Goal: Transaction & Acquisition: Register for event/course

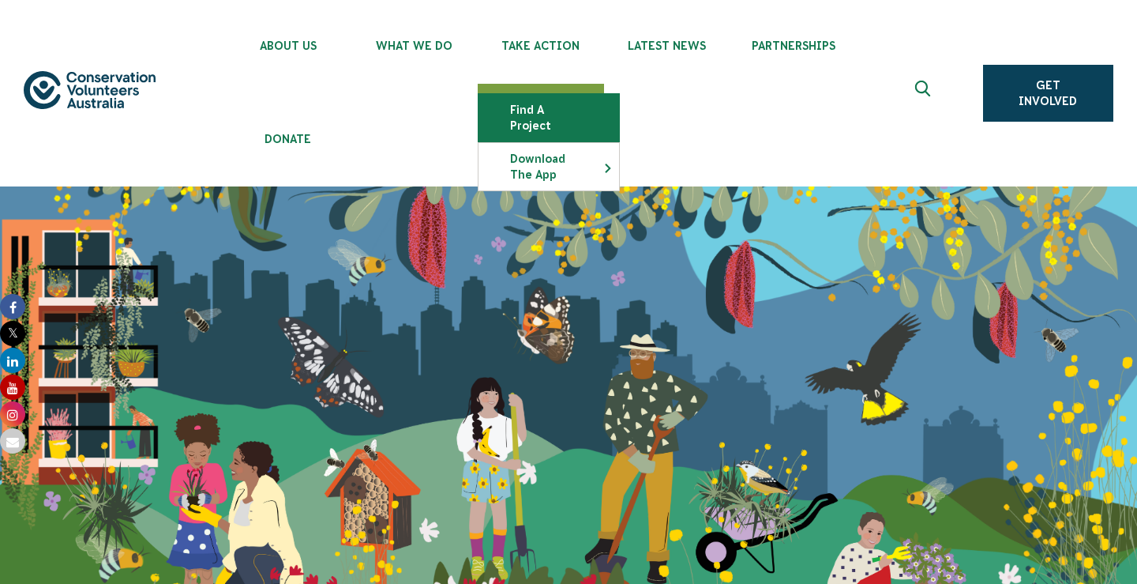
click at [537, 115] on link "Find a project" at bounding box center [549, 117] width 141 height 47
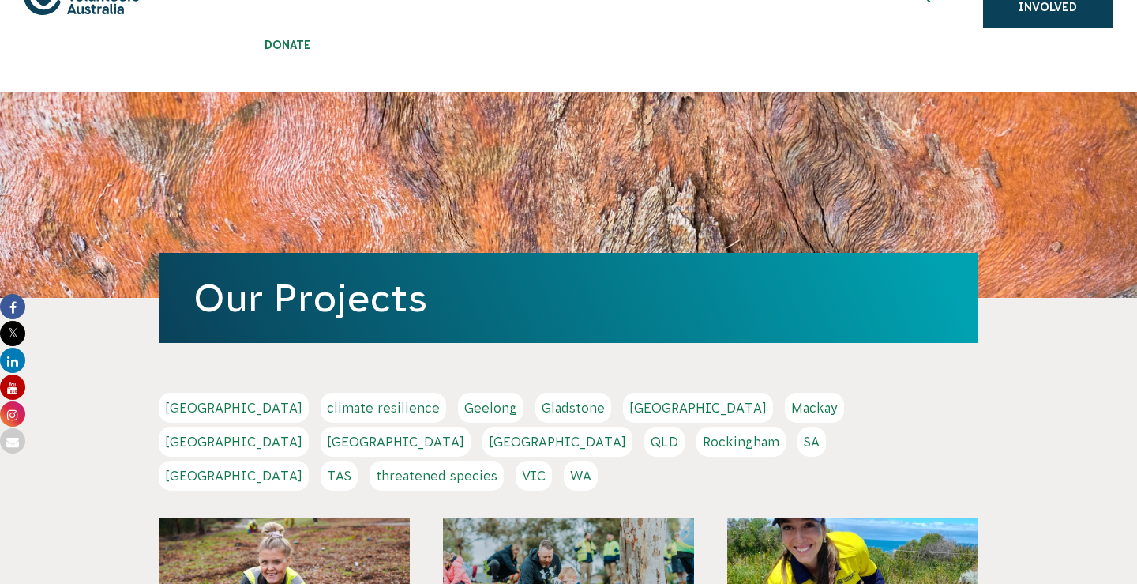
scroll to position [123, 0]
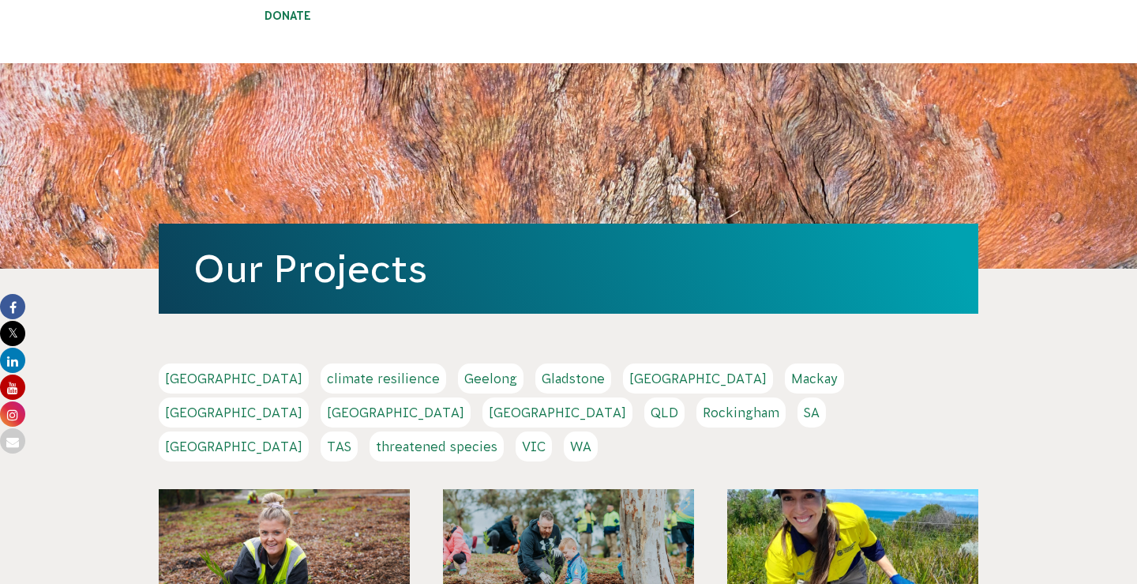
click at [309, 431] on link "[GEOGRAPHIC_DATA]" at bounding box center [234, 446] width 150 height 30
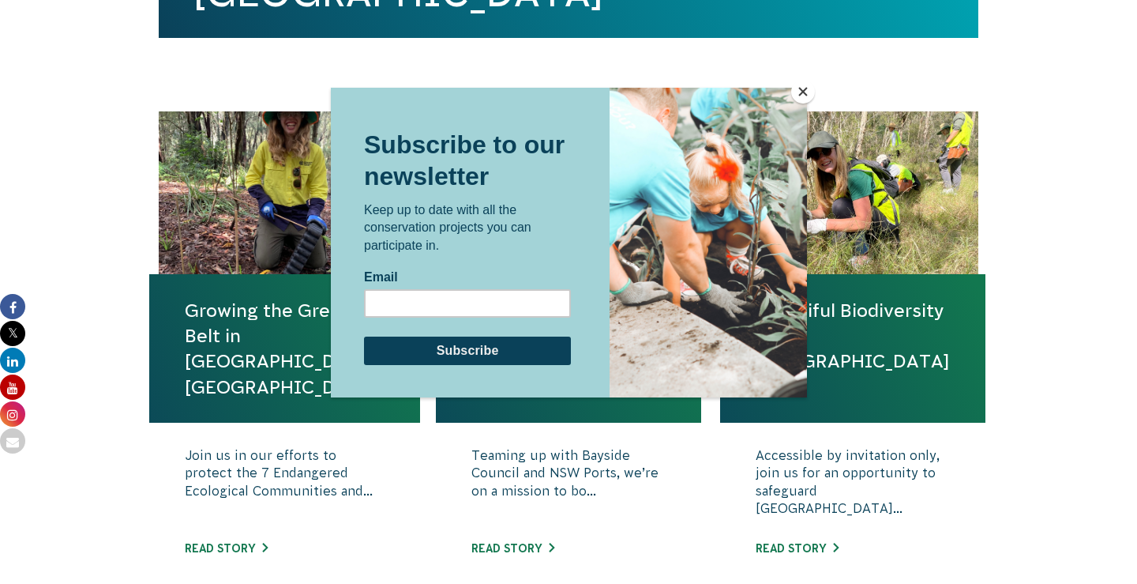
scroll to position [602, 0]
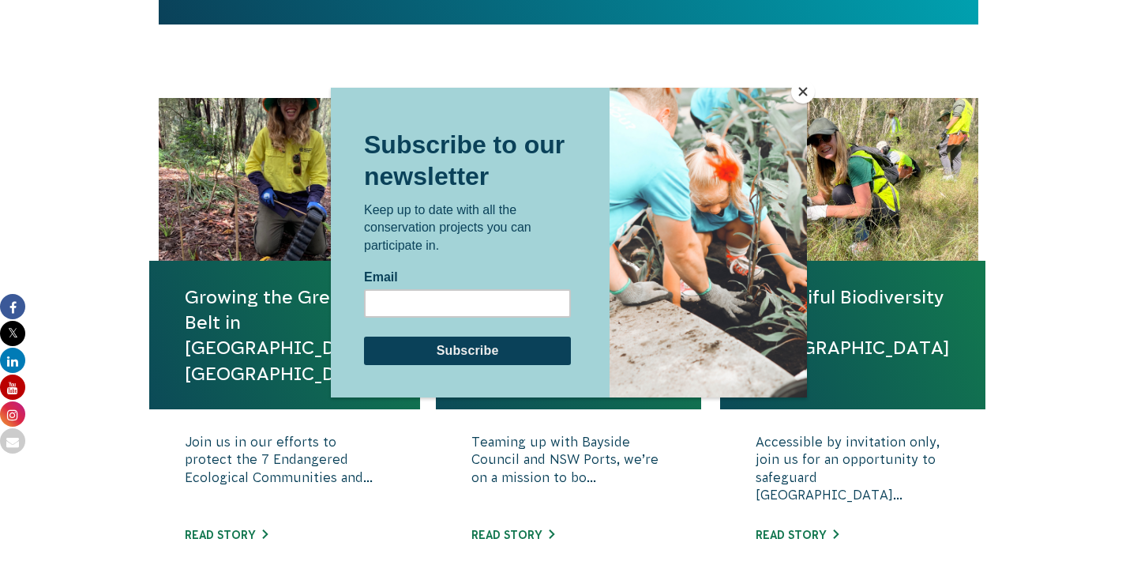
click at [806, 96] on button "Close" at bounding box center [804, 92] width 24 height 24
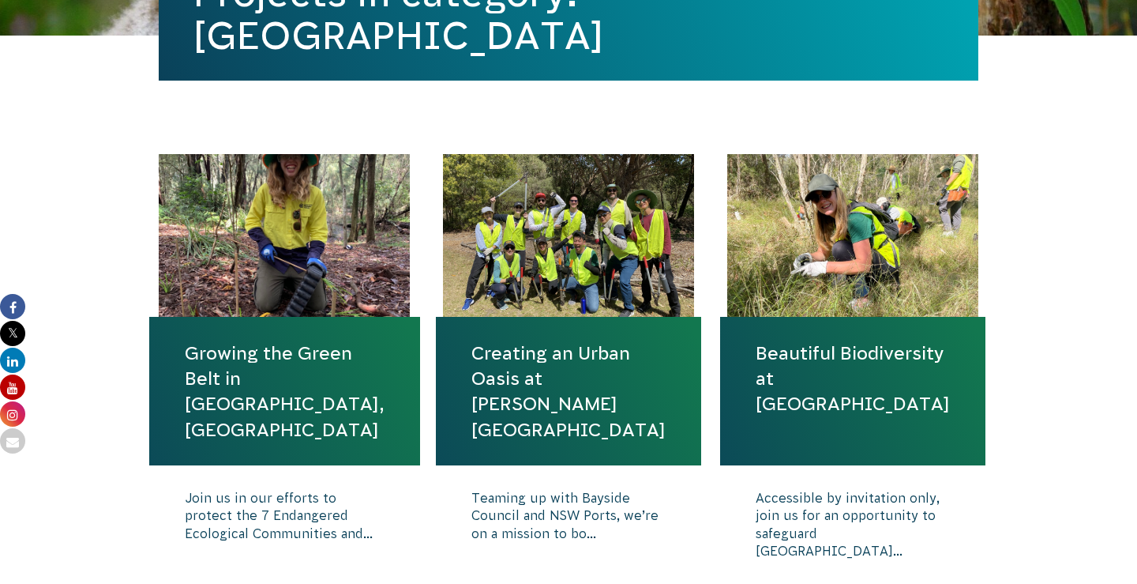
scroll to position [546, 0]
click at [511, 340] on link "Creating an Urban Oasis at [PERSON_NAME][GEOGRAPHIC_DATA]" at bounding box center [569, 391] width 194 height 102
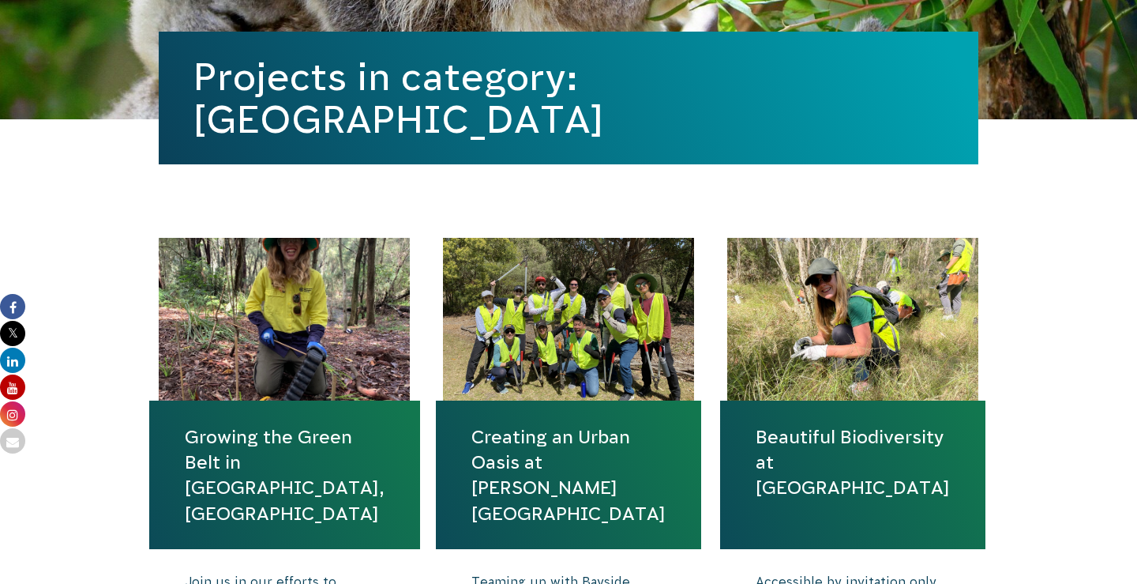
scroll to position [650, 0]
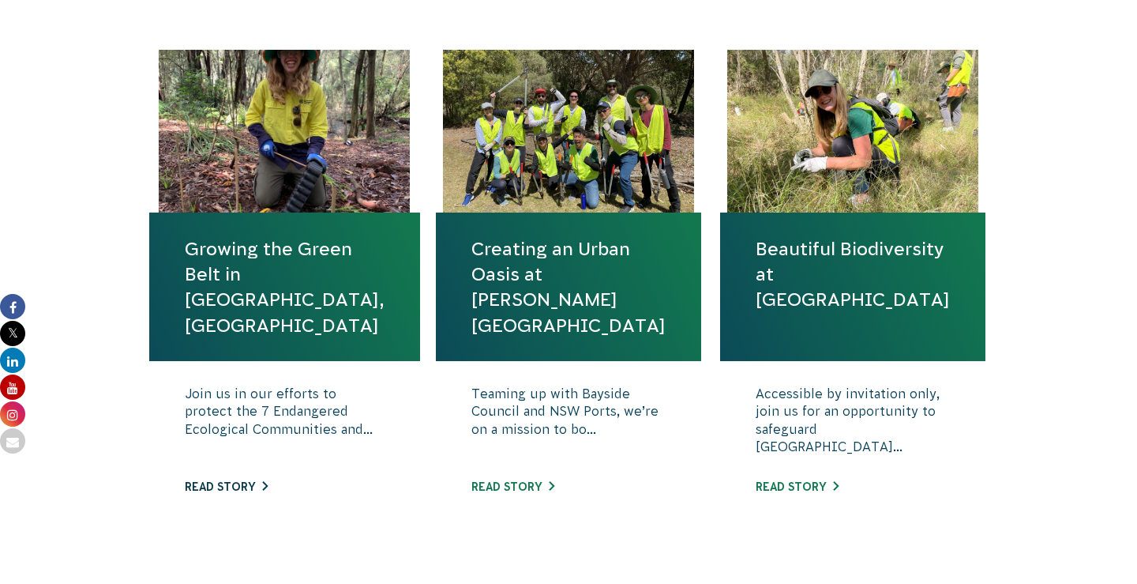
click at [240, 480] on link "Read story" at bounding box center [226, 486] width 83 height 13
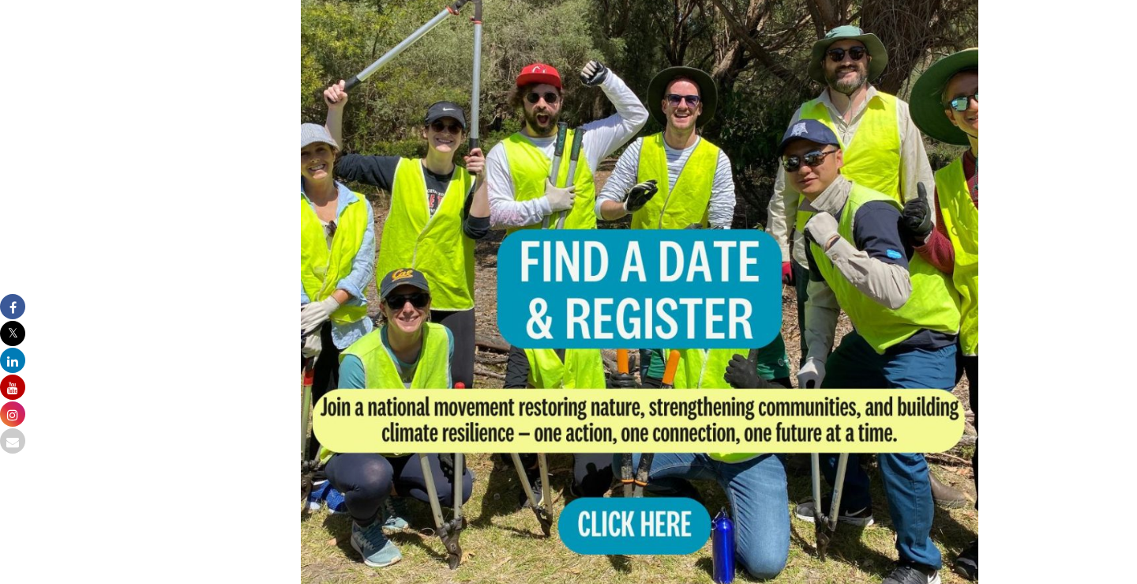
scroll to position [1101, 0]
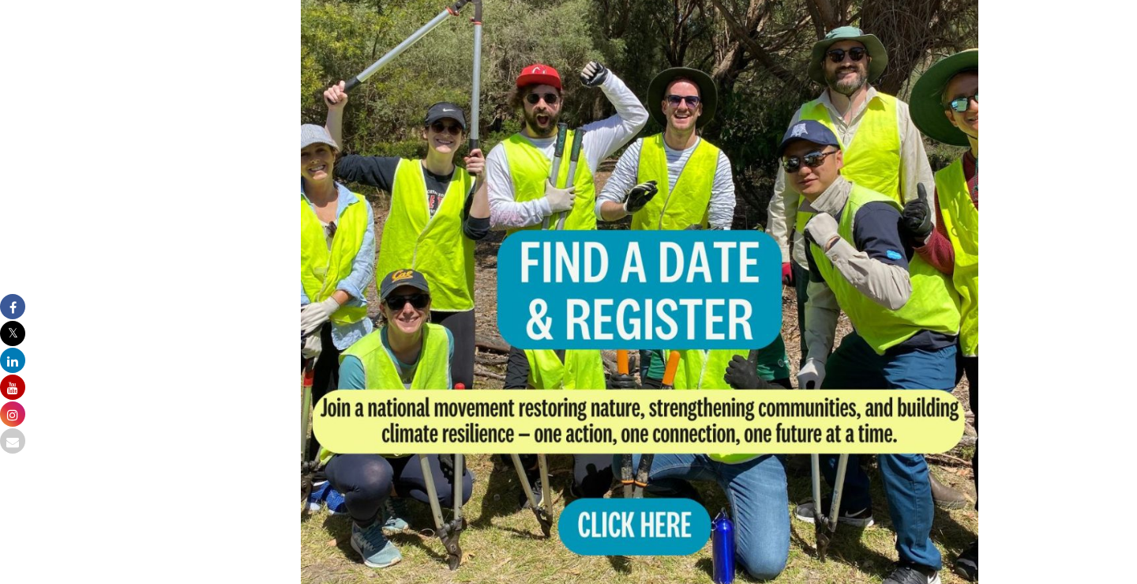
click at [627, 489] on img at bounding box center [640, 313] width 678 height 678
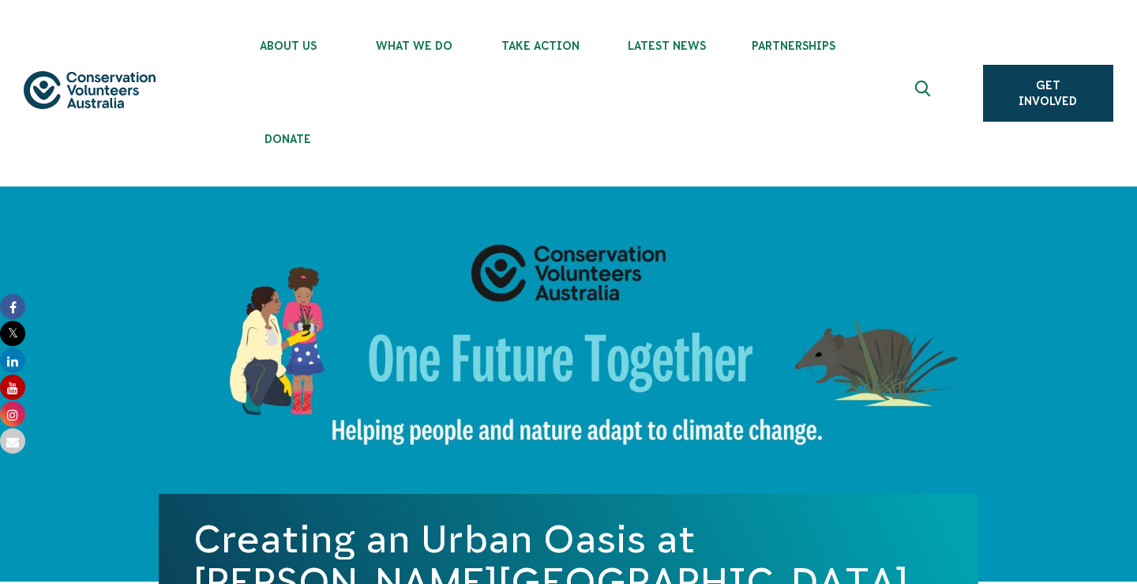
scroll to position [2, 0]
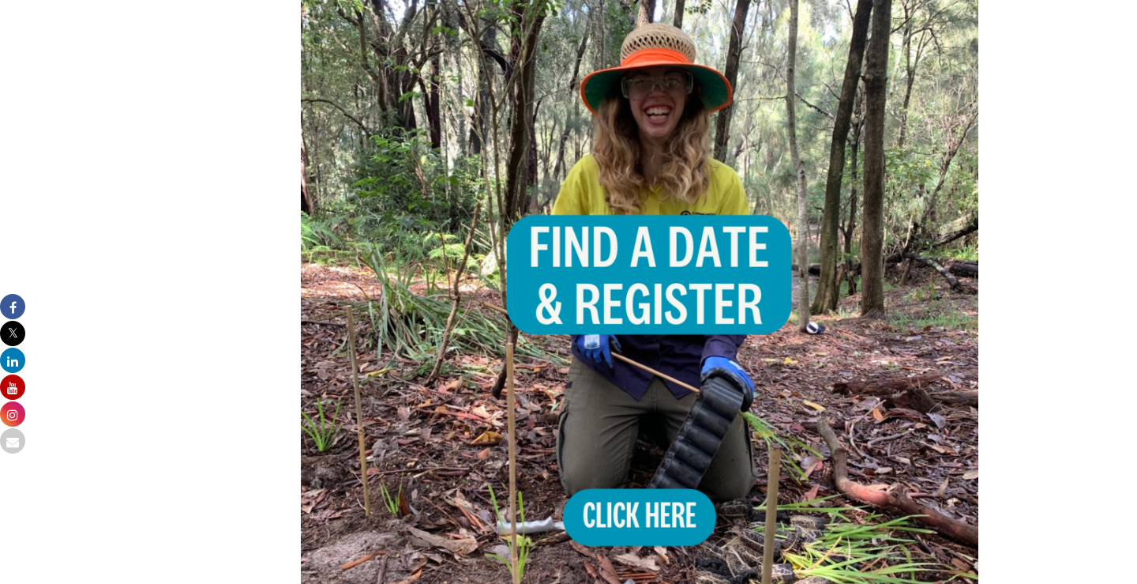
scroll to position [1176, 0]
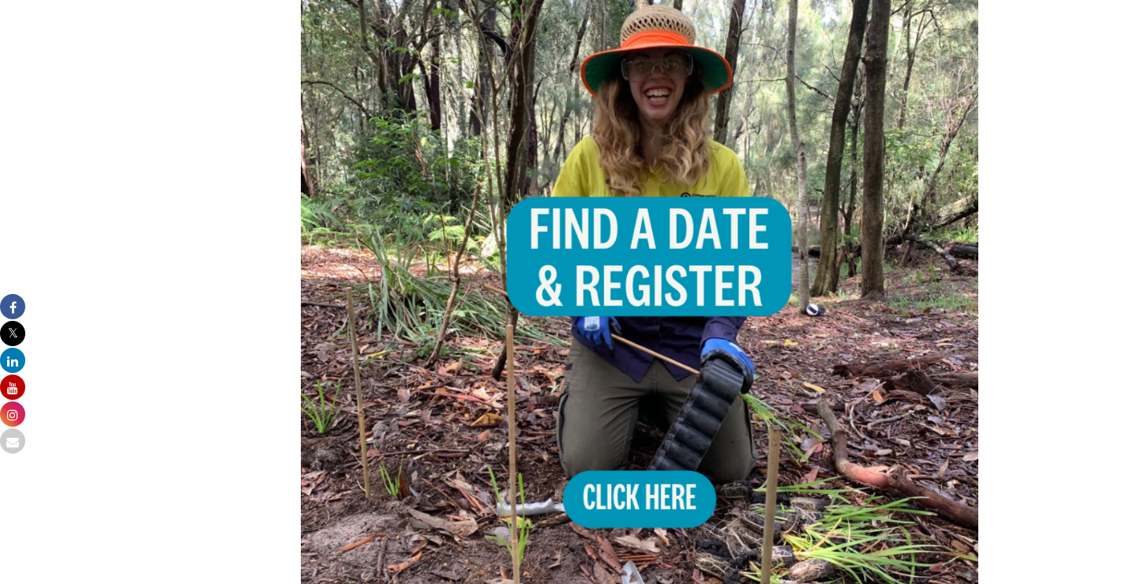
click at [625, 451] on img at bounding box center [640, 278] width 678 height 678
